Goal: Information Seeking & Learning: Learn about a topic

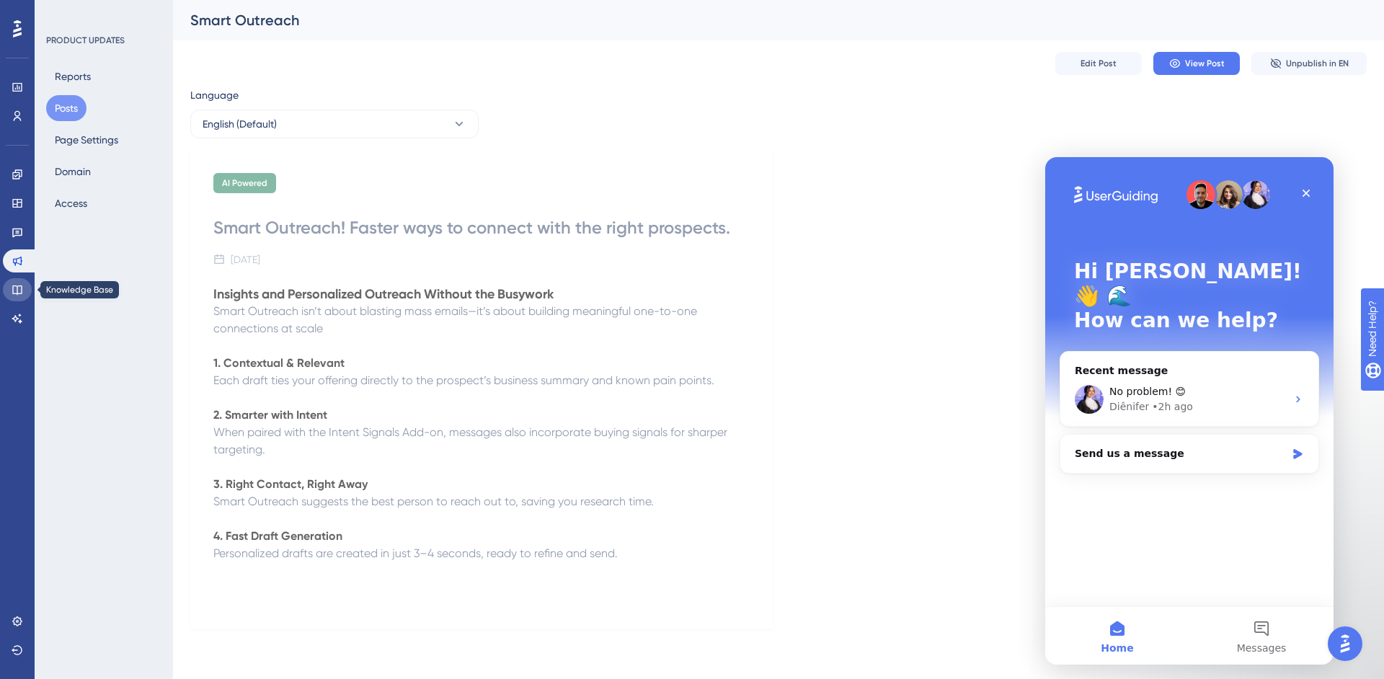
click at [19, 294] on icon at bounding box center [16, 289] width 9 height 9
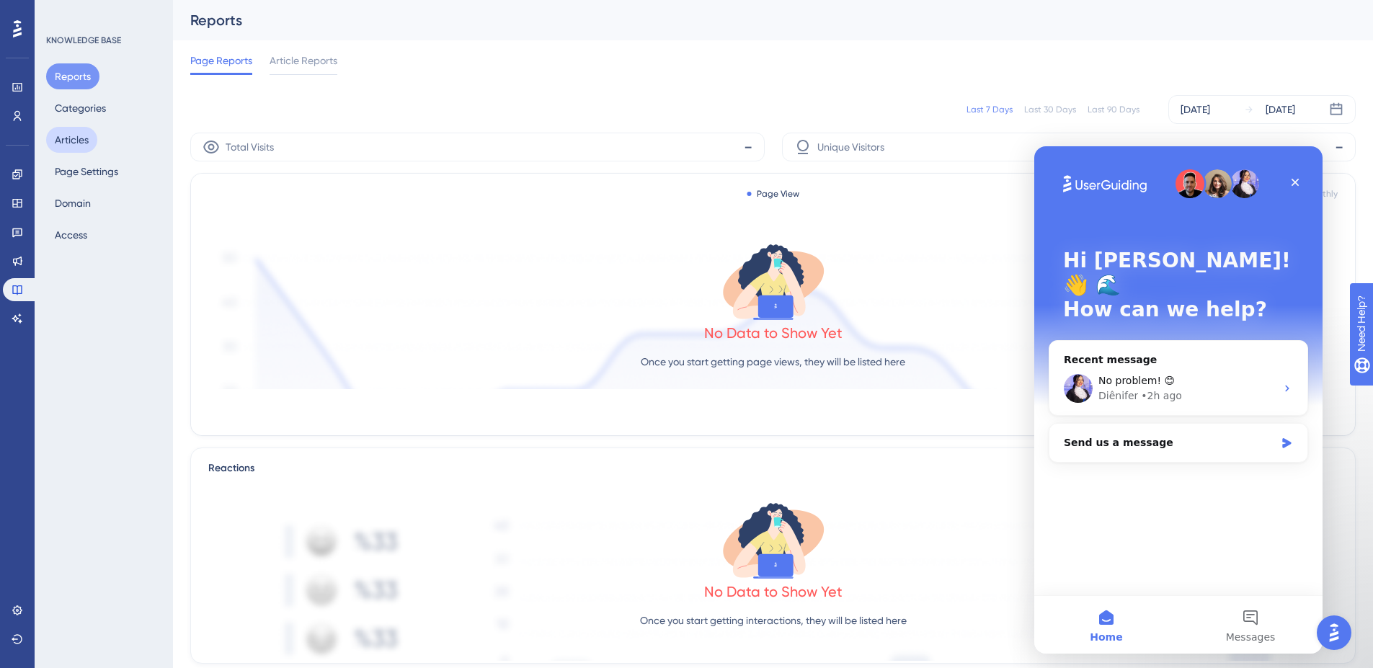
click at [77, 146] on button "Articles" at bounding box center [71, 140] width 51 height 26
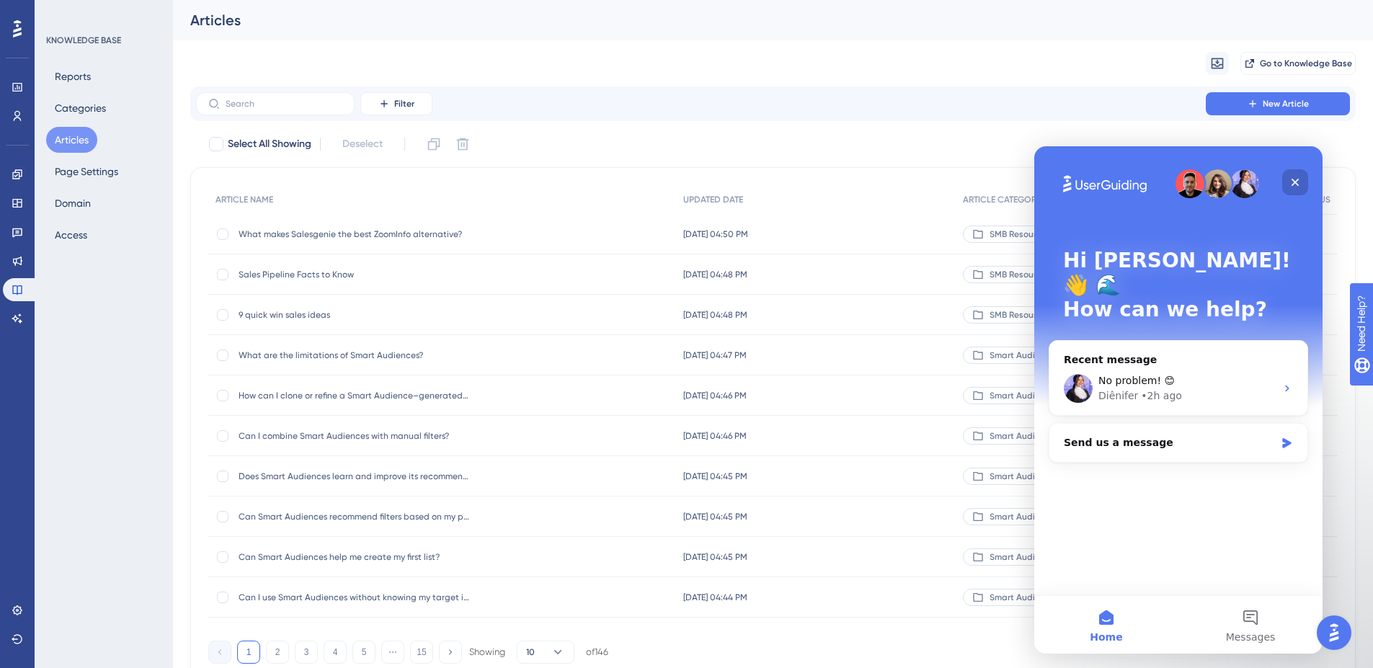
click at [1297, 184] on icon "Close" at bounding box center [1295, 183] width 8 height 8
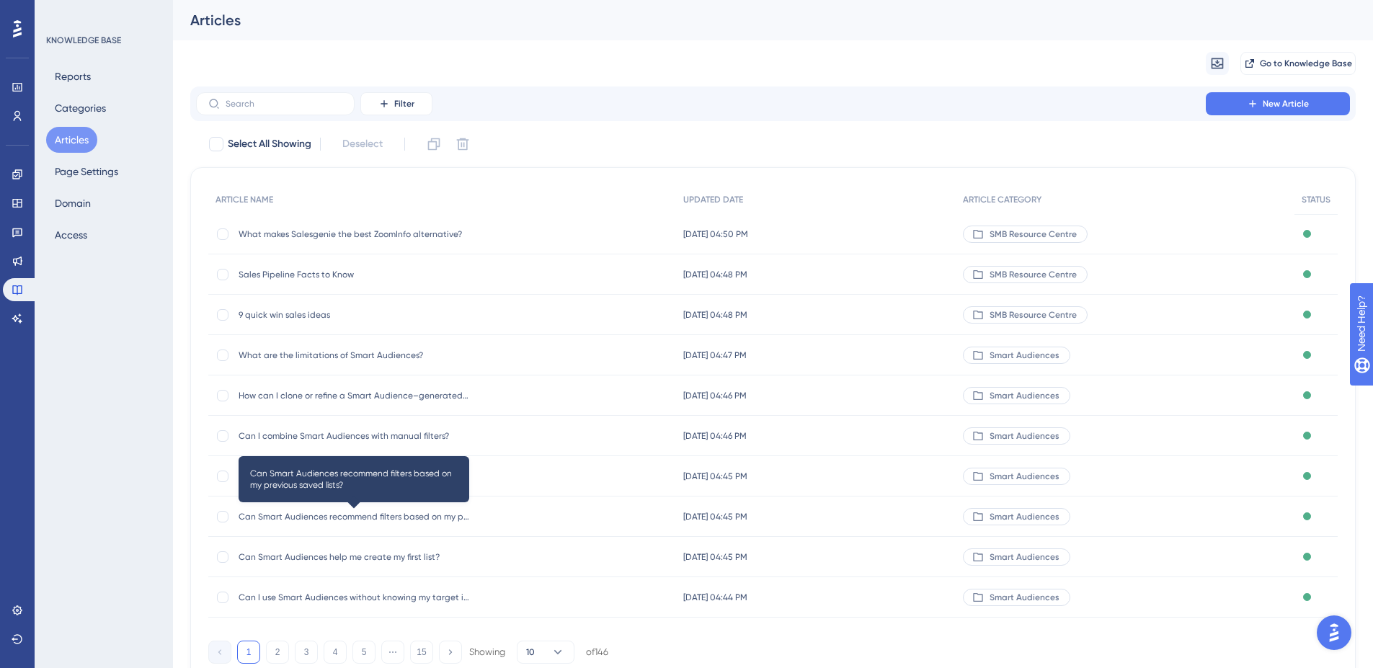
click at [355, 513] on span "Can Smart Audiences recommend filters based on my previous saved lists?" at bounding box center [354, 517] width 231 height 12
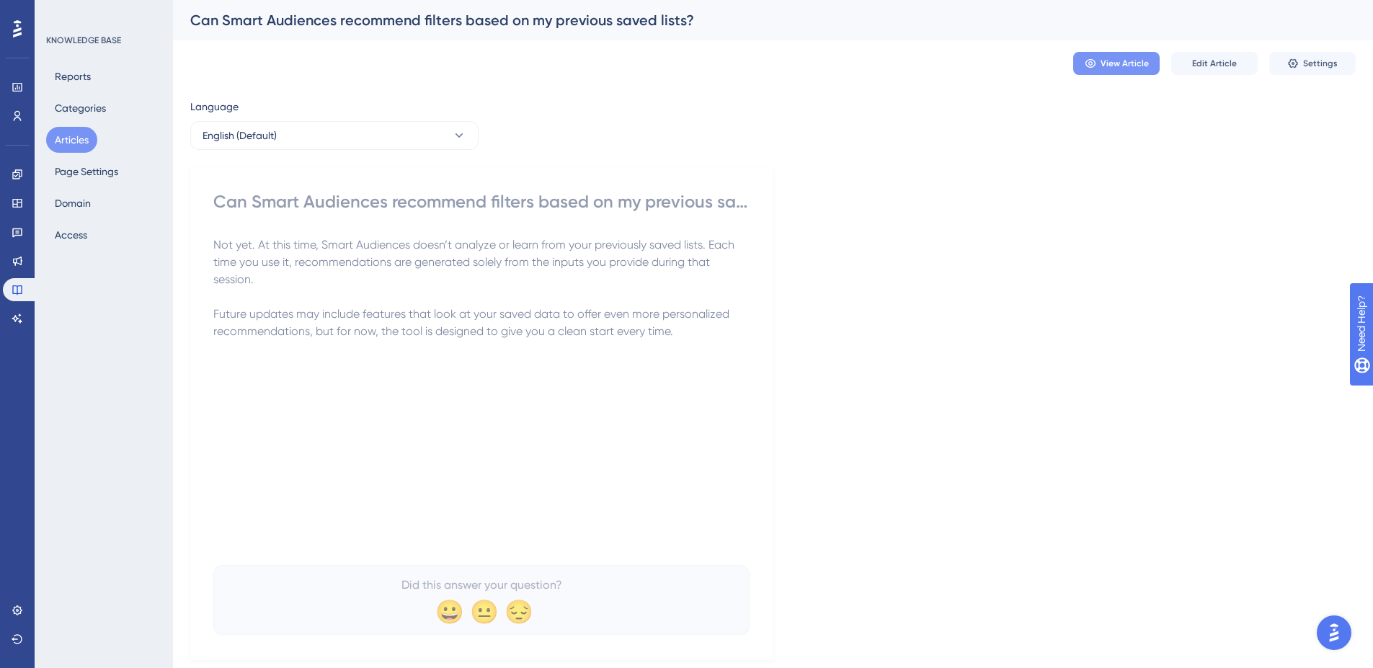
click at [1149, 60] on button "View Article" at bounding box center [1116, 63] width 86 height 23
